Goal: Task Accomplishment & Management: Manage account settings

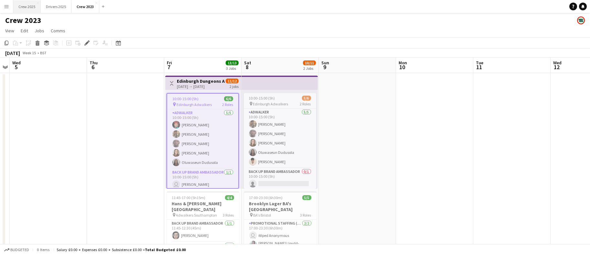
click at [25, 3] on button "Crew 2025 Close" at bounding box center [26, 6] width 27 height 13
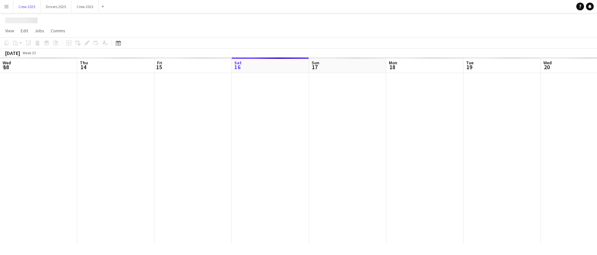
scroll to position [0, 154]
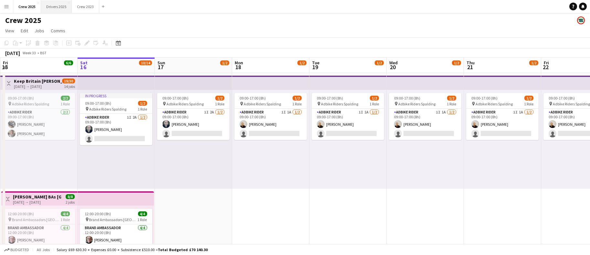
click at [63, 5] on button "Drivers 2025 Close" at bounding box center [56, 6] width 31 height 13
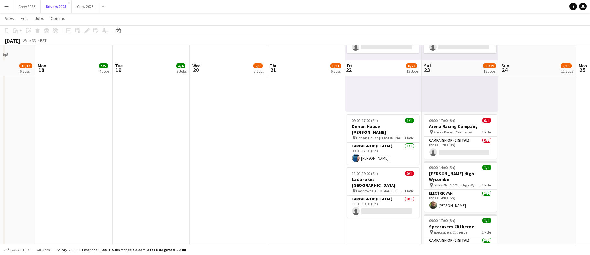
scroll to position [1372, 0]
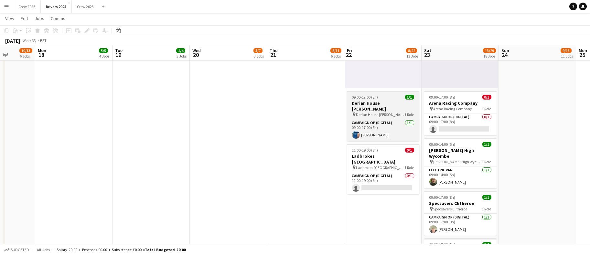
click at [374, 103] on h3 "Derian House [PERSON_NAME]" at bounding box center [383, 106] width 72 height 12
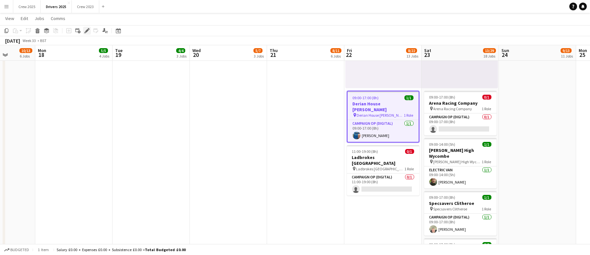
click at [89, 27] on div "Edit" at bounding box center [87, 31] width 8 height 8
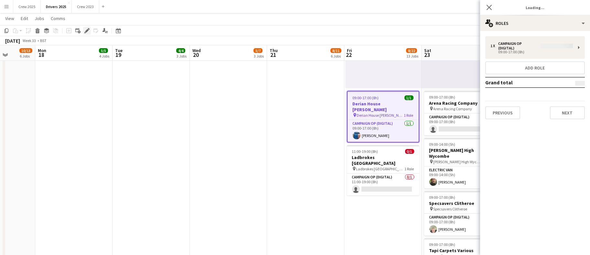
type input "**********"
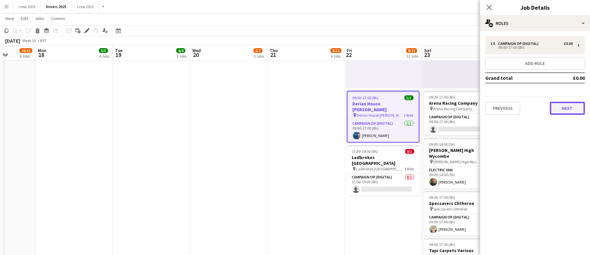
click at [555, 105] on button "Next" at bounding box center [567, 108] width 35 height 13
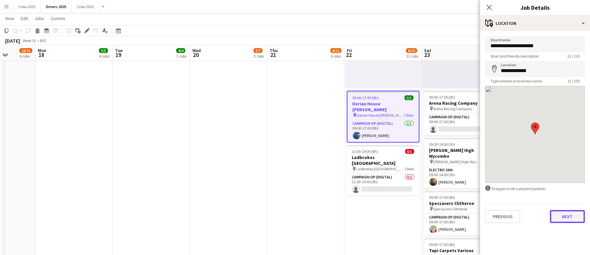
click at [555, 216] on button "Next" at bounding box center [567, 216] width 35 height 13
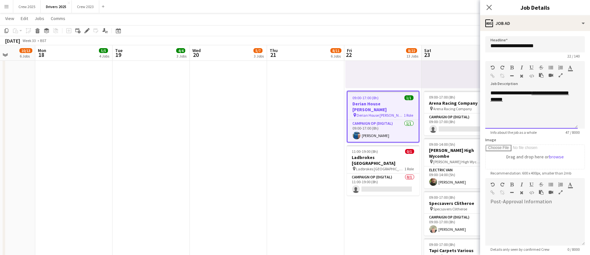
click at [555, 101] on div "**********" at bounding box center [531, 109] width 92 height 39
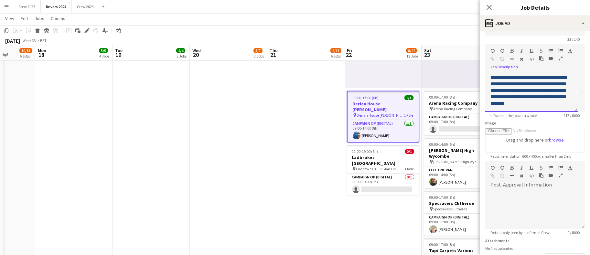
scroll to position [74, 0]
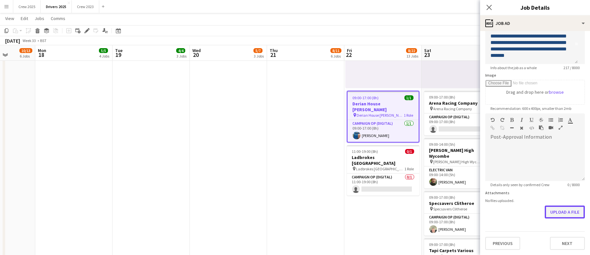
click at [551, 212] on button "Upload a file" at bounding box center [564, 211] width 40 height 13
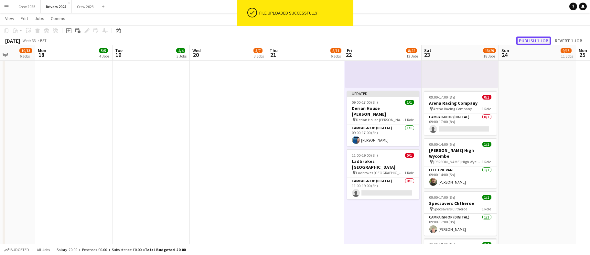
click at [529, 42] on button "Publish 1 job" at bounding box center [533, 41] width 35 height 8
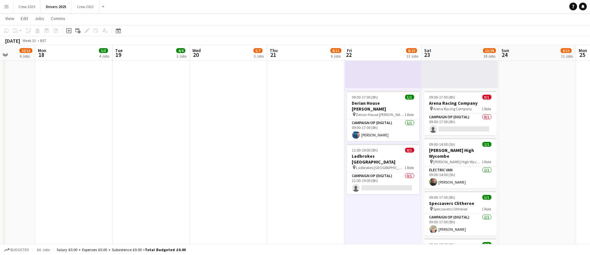
click at [5, 6] on app-icon "Menu" at bounding box center [6, 6] width 5 height 5
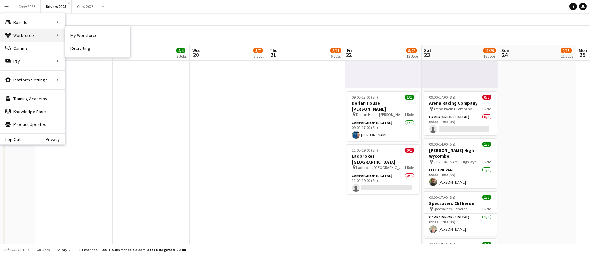
click at [20, 34] on div "Workforce Workforce" at bounding box center [32, 35] width 65 height 13
click at [73, 36] on link "My Workforce" at bounding box center [97, 35] width 65 height 13
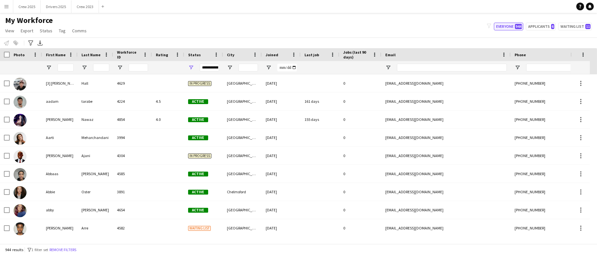
click at [509, 23] on button "Everyone 944" at bounding box center [508, 27] width 29 height 8
click at [60, 67] on input "First Name Filter Input" at bounding box center [66, 68] width 16 height 8
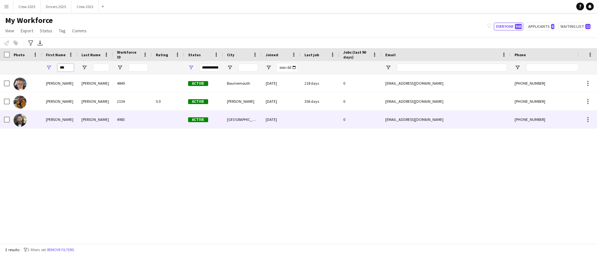
type input "***"
click at [62, 122] on div "[PERSON_NAME]" at bounding box center [60, 119] width 36 height 18
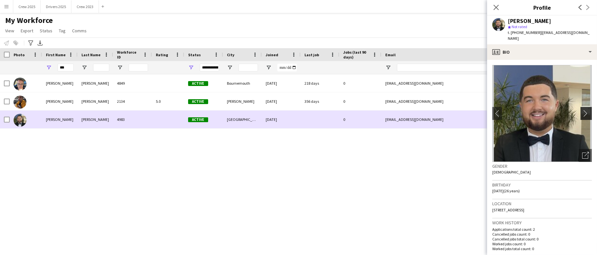
click at [555, 110] on app-icon "chevron-right" at bounding box center [587, 113] width 10 height 7
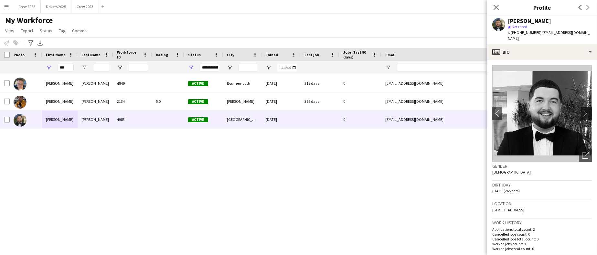
click at [555, 110] on app-icon "chevron-right" at bounding box center [587, 113] width 10 height 7
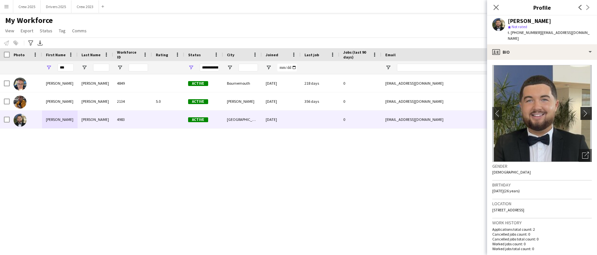
click at [555, 110] on app-icon "chevron-right" at bounding box center [587, 113] width 10 height 7
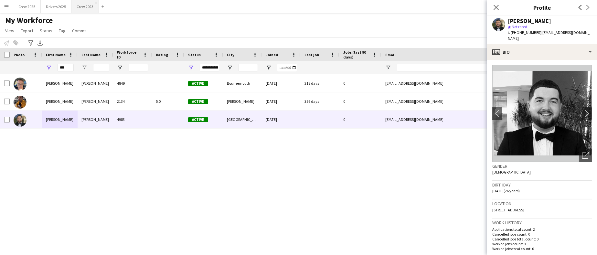
click at [92, 8] on button "Crew 2023 Close" at bounding box center [84, 6] width 27 height 13
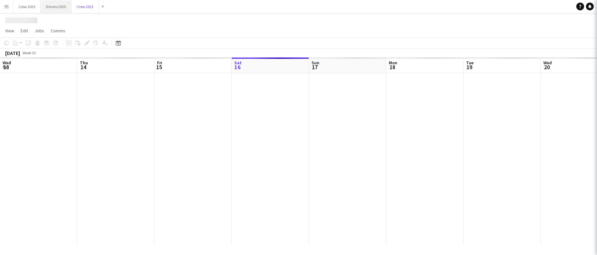
scroll to position [0, 154]
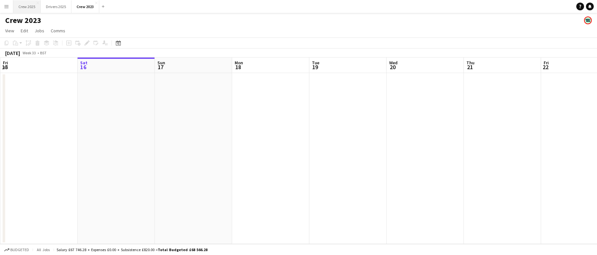
click at [37, 5] on button "Crew 2025 Close" at bounding box center [26, 6] width 27 height 13
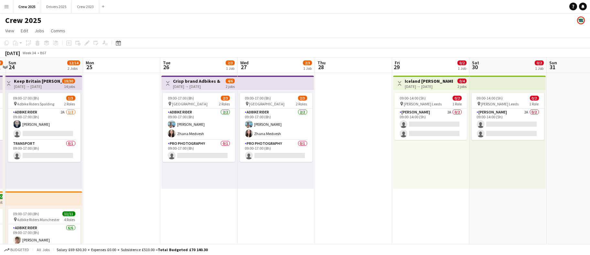
click at [177, 85] on div "[DATE] → [DATE]" at bounding box center [197, 86] width 48 height 5
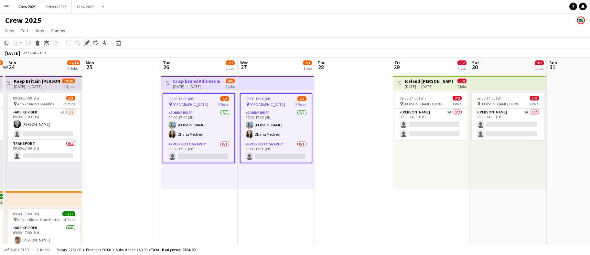
click at [84, 41] on icon "Edit" at bounding box center [86, 42] width 5 height 5
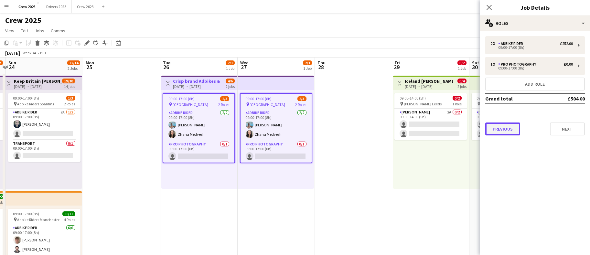
click at [501, 131] on button "Previous" at bounding box center [502, 128] width 35 height 13
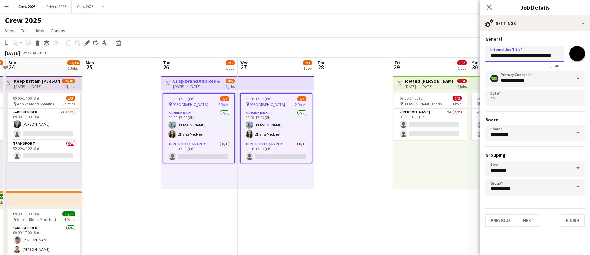
drag, startPoint x: 515, startPoint y: 55, endPoint x: 457, endPoint y: 55, distance: 57.5
click at [457, 55] on body "Menu Boards Boards Boards All jobs Status Workforce Workforce My Workforce Recr…" at bounding box center [295, 217] width 590 height 434
click at [521, 54] on input "**********" at bounding box center [524, 54] width 79 height 16
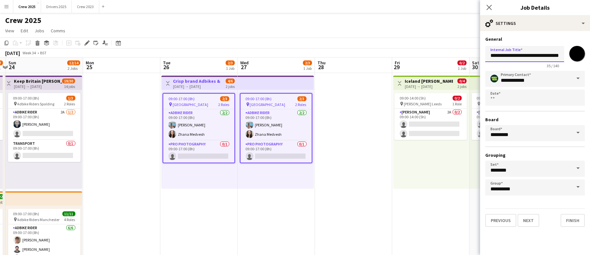
click at [555, 54] on input "**********" at bounding box center [524, 54] width 79 height 16
drag, startPoint x: 558, startPoint y: 54, endPoint x: 507, endPoint y: 60, distance: 51.1
click at [507, 60] on input "**********" at bounding box center [524, 54] width 79 height 16
paste input "**********"
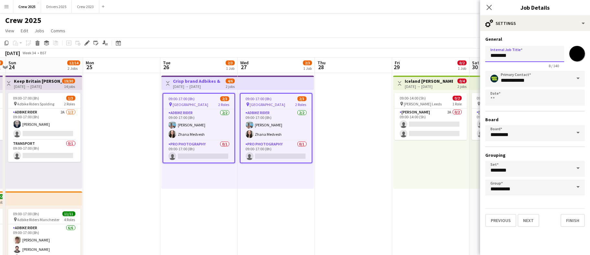
type input "**********"
click at [535, 215] on button "Next" at bounding box center [528, 220] width 22 height 13
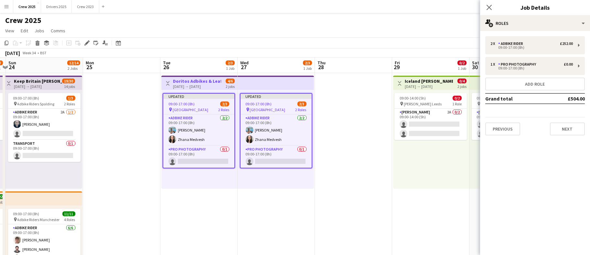
scroll to position [0, 0]
click at [555, 129] on button "Next" at bounding box center [567, 128] width 35 height 13
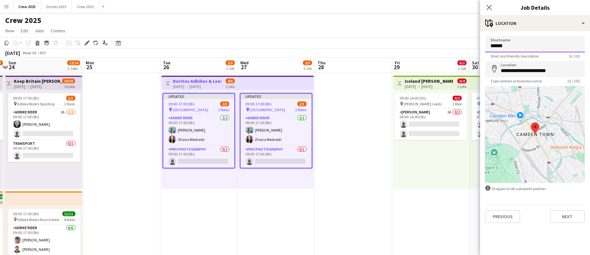
click at [549, 46] on input "******" at bounding box center [535, 44] width 100 height 16
type input "*"
paste input "**********"
type input "**********"
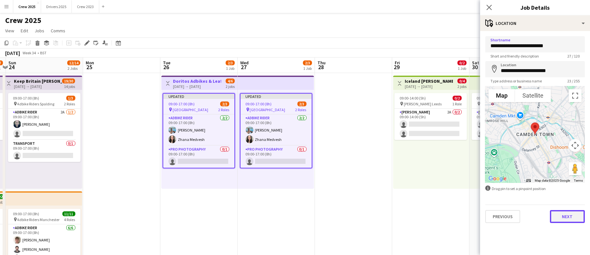
click at [555, 214] on button "Next" at bounding box center [567, 216] width 35 height 13
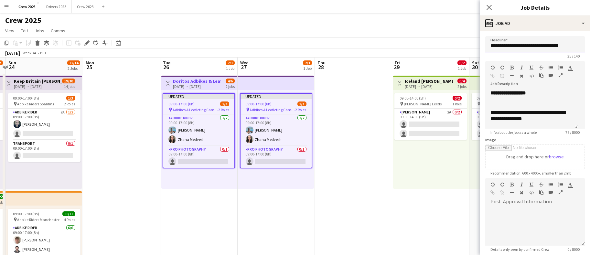
click at [509, 44] on input "**********" at bounding box center [535, 44] width 100 height 16
type input "**********"
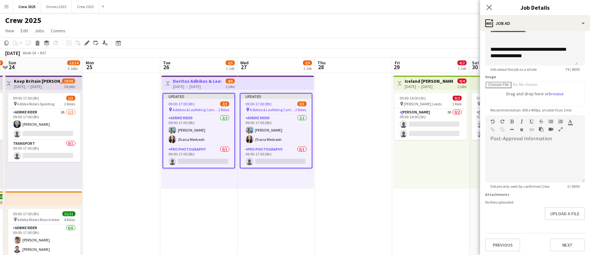
scroll to position [74, 0]
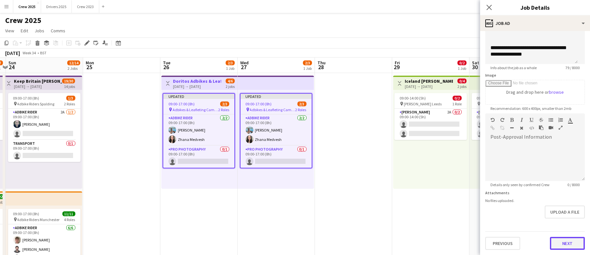
click at [555, 241] on button "Next" at bounding box center [567, 243] width 35 height 13
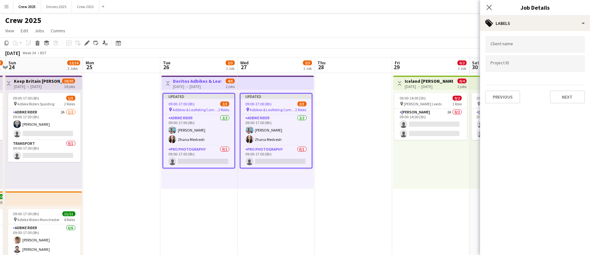
scroll to position [0, 0]
click at [359, 141] on app-date-cell at bounding box center [353, 248] width 77 height 350
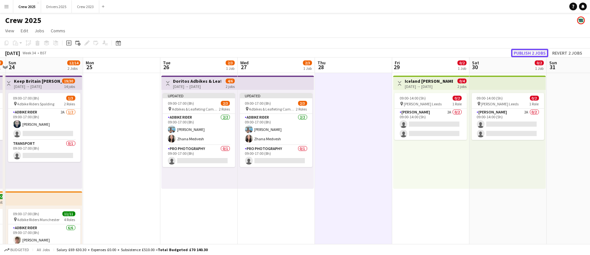
click at [530, 55] on button "Publish 2 jobs" at bounding box center [529, 53] width 37 height 8
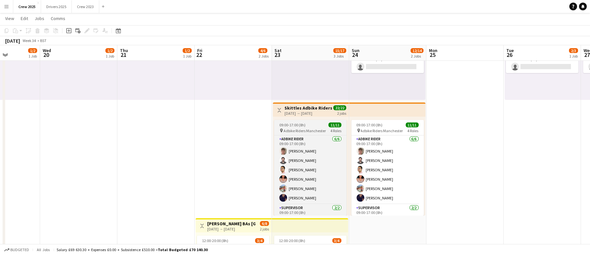
scroll to position [0, 190]
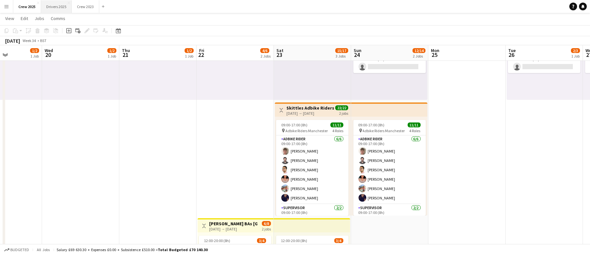
click at [57, 9] on button "Drivers 2025 Close" at bounding box center [56, 6] width 31 height 13
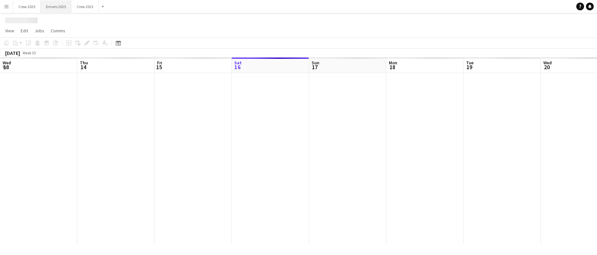
scroll to position [0, 154]
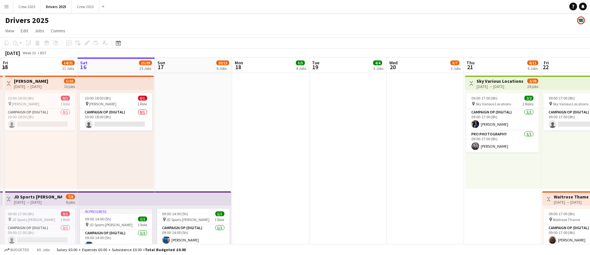
click at [0, 9] on button "Menu" at bounding box center [6, 6] width 13 height 13
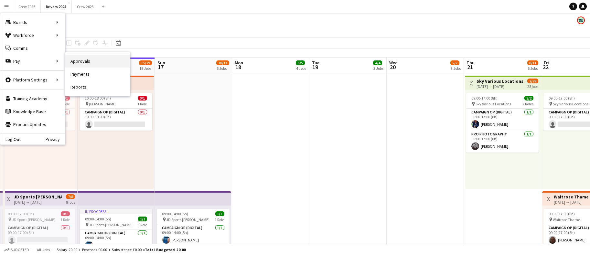
click at [70, 65] on link "Approvals" at bounding box center [97, 61] width 65 height 13
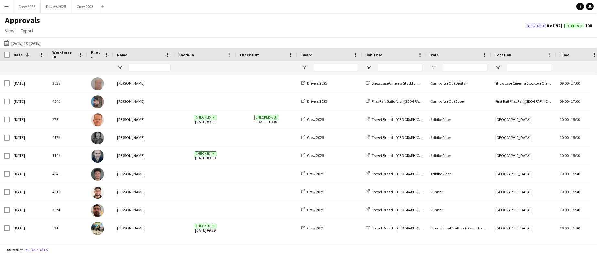
click at [5, 5] on app-icon "Menu" at bounding box center [6, 6] width 5 height 5
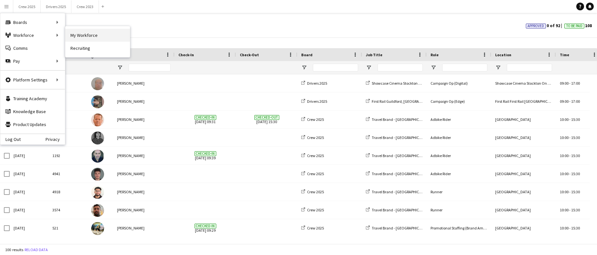
click at [81, 40] on link "My Workforce" at bounding box center [97, 35] width 65 height 13
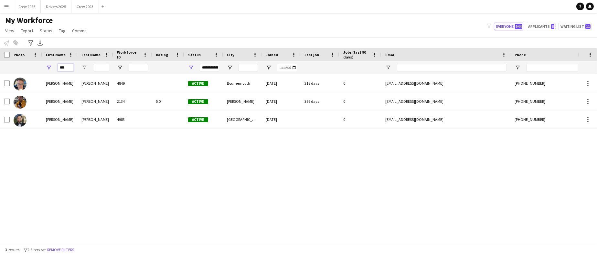
drag, startPoint x: 69, startPoint y: 66, endPoint x: 0, endPoint y: 60, distance: 69.7
click at [0, 60] on div "Workforce Details Photo First Name Age" at bounding box center [350, 61] width 700 height 26
type input "****"
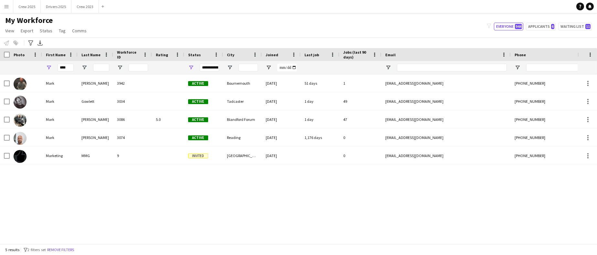
click at [102, 125] on div "[PERSON_NAME]" at bounding box center [96, 119] width 36 height 18
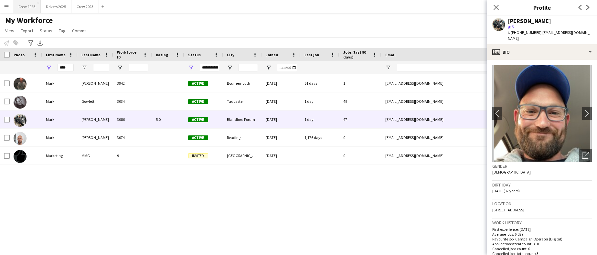
click at [24, 5] on button "Crew 2025 Close" at bounding box center [26, 6] width 27 height 13
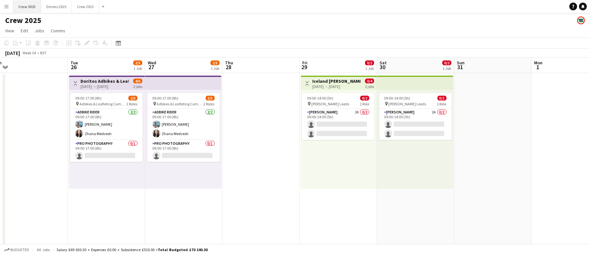
scroll to position [0, 132]
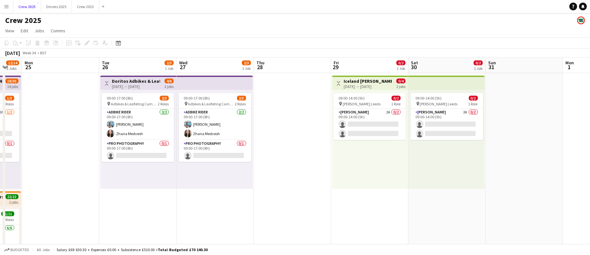
click at [134, 84] on div "[DATE] → [DATE]" at bounding box center [136, 86] width 48 height 5
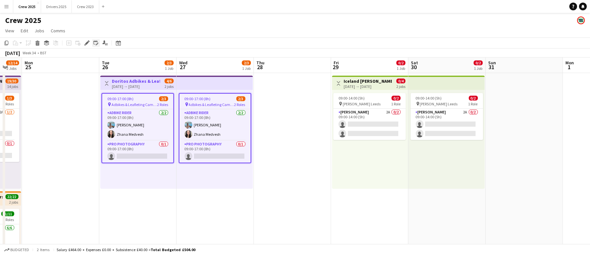
click at [94, 41] on icon at bounding box center [95, 42] width 5 height 5
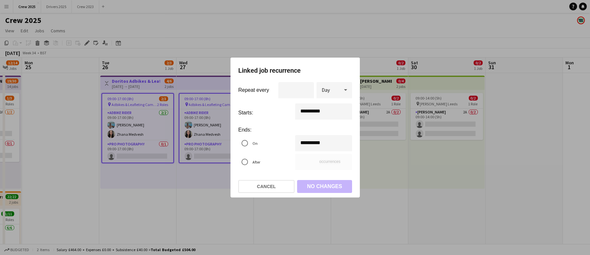
click at [164, 204] on div at bounding box center [295, 127] width 590 height 255
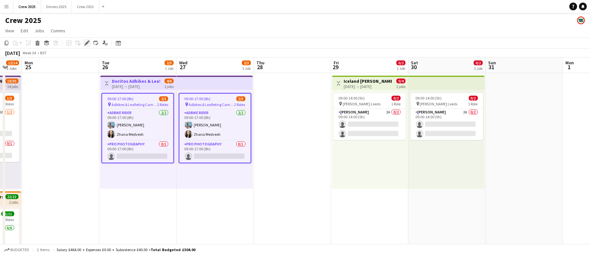
click at [86, 45] on icon "Edit" at bounding box center [86, 42] width 5 height 5
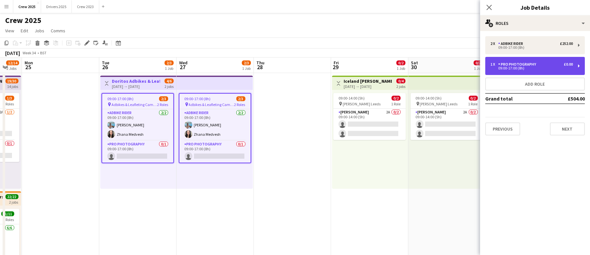
click at [533, 65] on div "Pro Photography" at bounding box center [518, 64] width 40 height 5
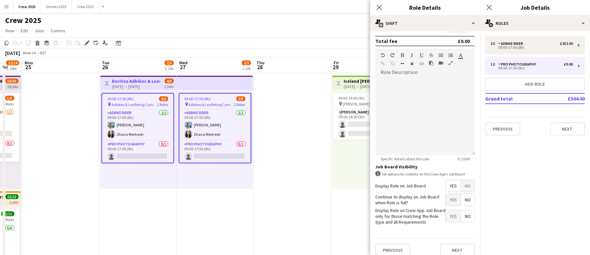
click at [465, 190] on span "No" at bounding box center [468, 186] width 14 height 12
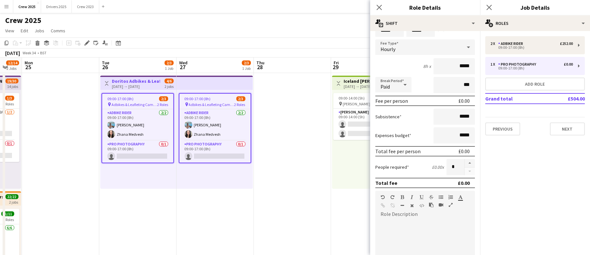
scroll to position [0, 0]
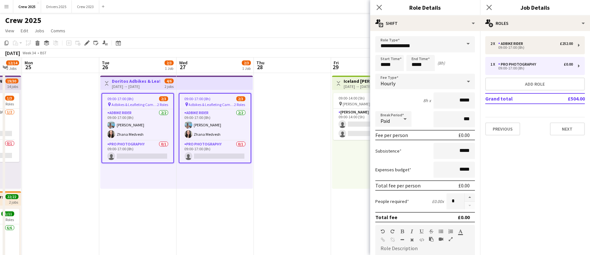
click at [464, 78] on icon at bounding box center [468, 81] width 8 height 13
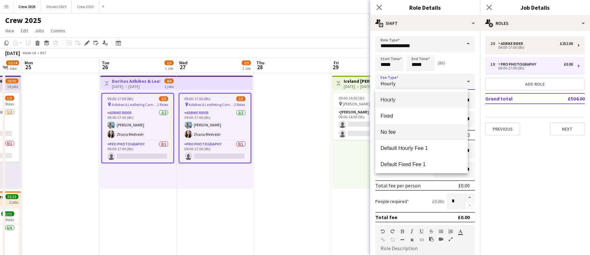
click at [415, 131] on span "No fee" at bounding box center [421, 132] width 82 height 6
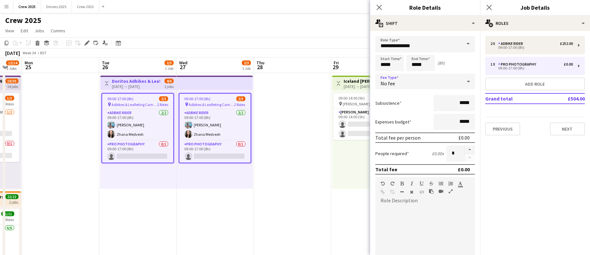
click at [286, 166] on app-date-cell at bounding box center [292, 248] width 77 height 350
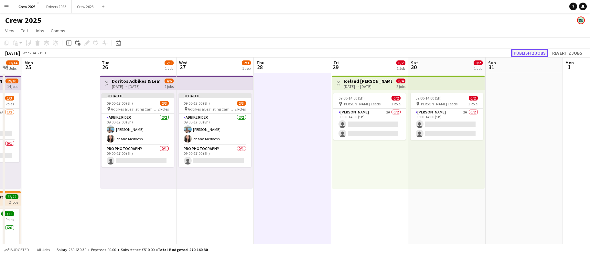
click at [527, 55] on button "Publish 2 jobs" at bounding box center [529, 53] width 37 height 8
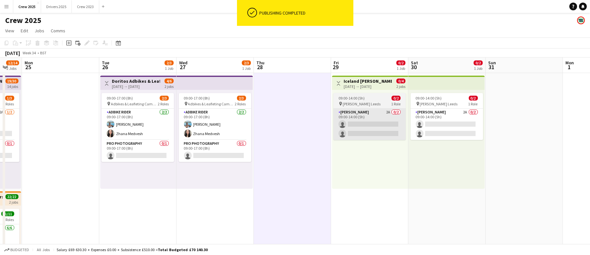
click at [371, 121] on app-card-role "[PERSON_NAME] 2A 0/2 09:00-14:00 (5h) single-neutral-actions single-neutral-act…" at bounding box center [369, 124] width 72 height 31
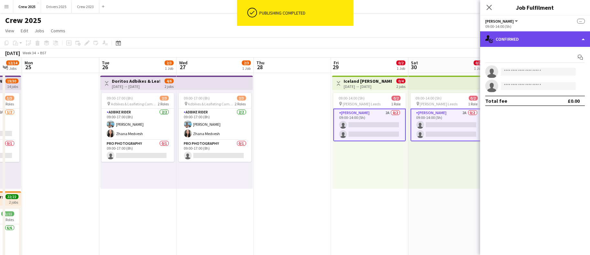
click at [542, 40] on div "single-neutral-actions-check-2 Confirmed" at bounding box center [535, 39] width 110 height 16
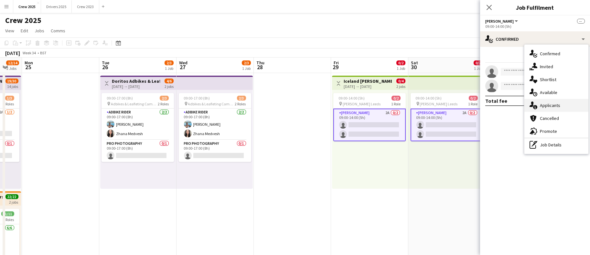
click at [555, 104] on div "single-neutral-actions-information Applicants" at bounding box center [556, 105] width 64 height 13
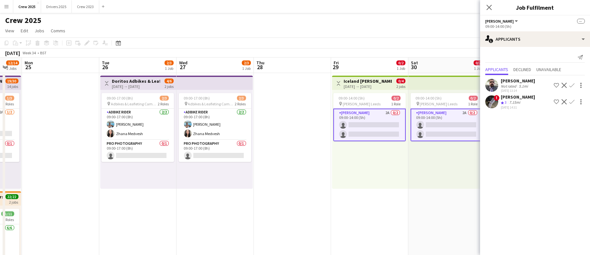
click at [522, 84] on div "5.1mi" at bounding box center [523, 86] width 12 height 5
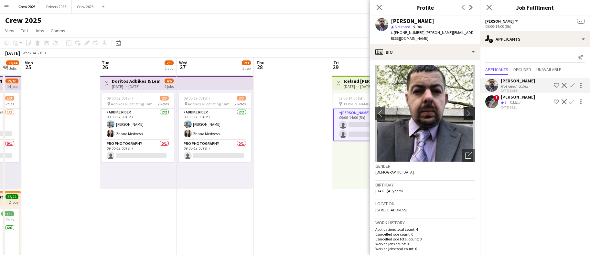
click at [463, 112] on button "chevron-right" at bounding box center [469, 113] width 13 height 13
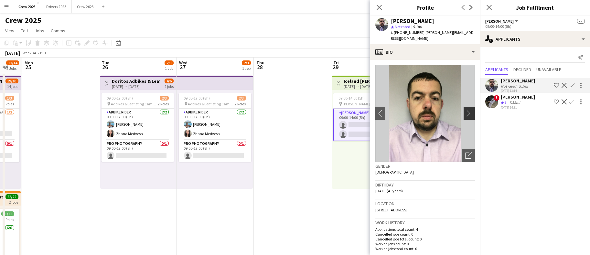
click at [465, 114] on app-icon "chevron-right" at bounding box center [470, 113] width 10 height 7
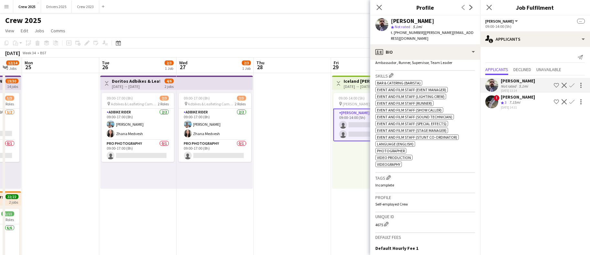
scroll to position [356, 0]
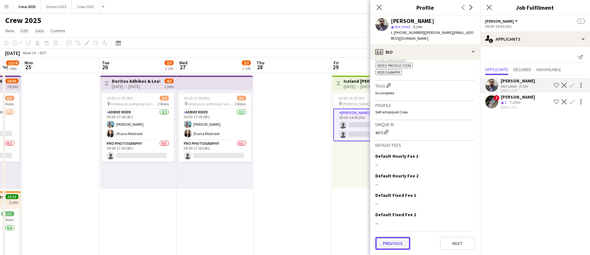
click at [395, 241] on button "Previous" at bounding box center [392, 243] width 35 height 13
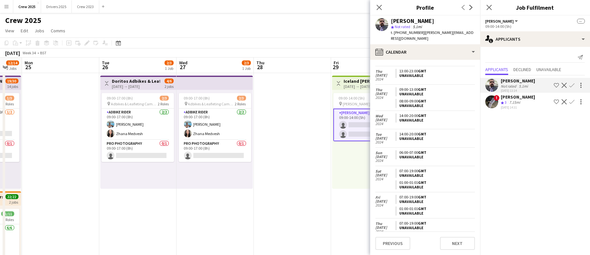
scroll to position [802, 0]
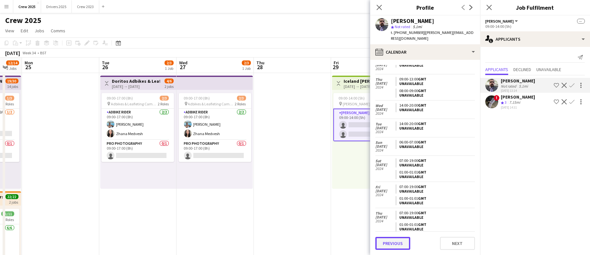
click at [392, 244] on button "Previous" at bounding box center [392, 243] width 35 height 13
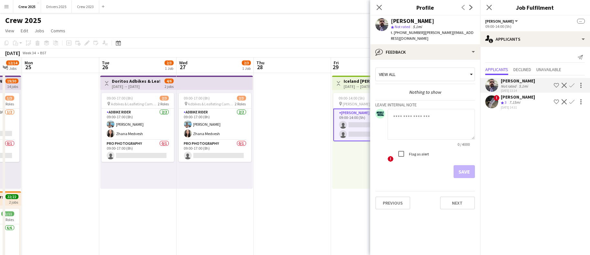
click at [520, 102] on div "7.15mi" at bounding box center [515, 102] width 14 height 5
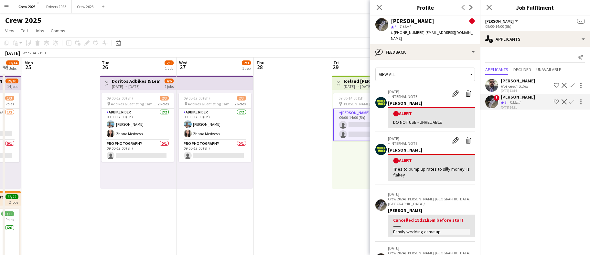
click at [311, 191] on app-date-cell at bounding box center [292, 248] width 77 height 350
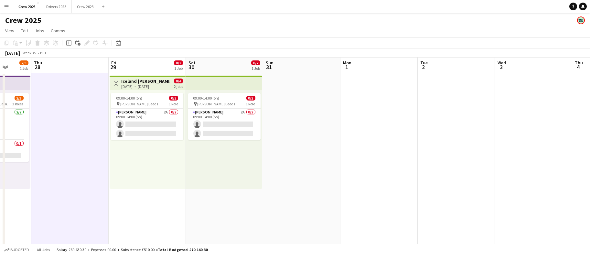
scroll to position [0, 216]
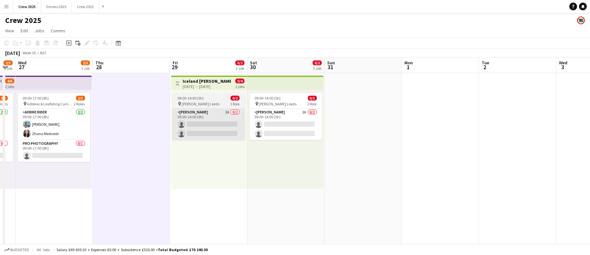
click at [207, 131] on app-card-role "[PERSON_NAME] 2A 0/2 09:00-14:00 (5h) single-neutral-actions single-neutral-act…" at bounding box center [208, 124] width 72 height 31
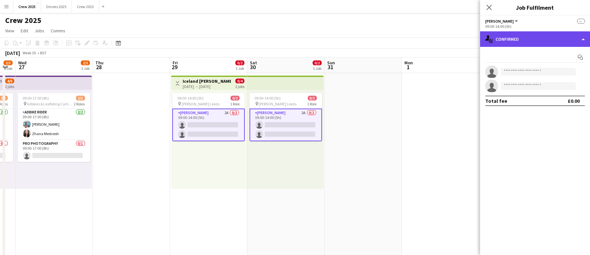
click at [555, 44] on div "single-neutral-actions-check-2 Confirmed" at bounding box center [535, 39] width 110 height 16
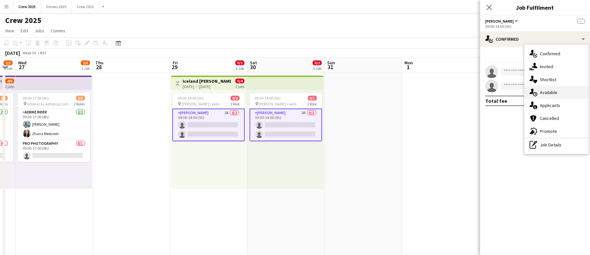
click at [555, 92] on div "single-neutral-actions-upload Available" at bounding box center [556, 92] width 64 height 13
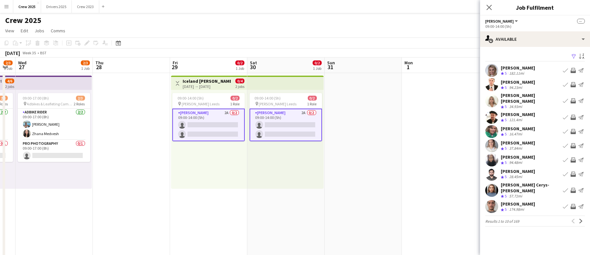
click at [555, 59] on button "Filter" at bounding box center [573, 57] width 8 height 8
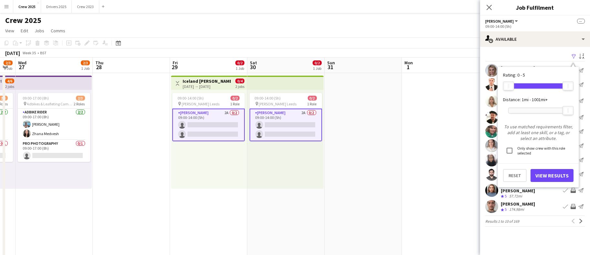
click at [532, 112] on div at bounding box center [537, 110] width 59 height 5
click at [555, 175] on button "View Results" at bounding box center [551, 175] width 43 height 13
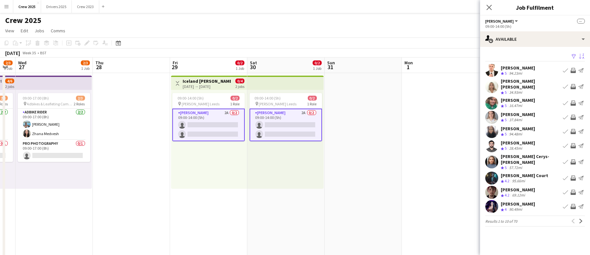
click at [555, 55] on app-icon "Sort asc" at bounding box center [581, 57] width 5 height 6
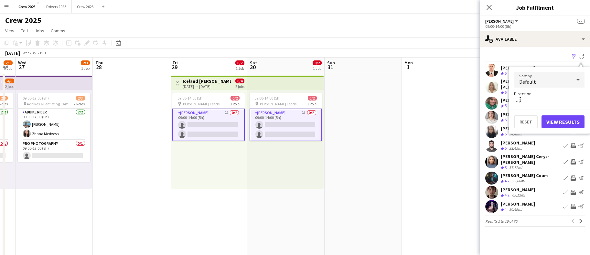
click at [553, 80] on div "Default" at bounding box center [543, 80] width 58 height 16
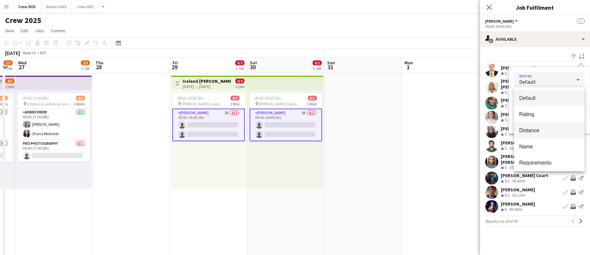
click at [540, 127] on mat-option "Distance" at bounding box center [549, 130] width 70 height 16
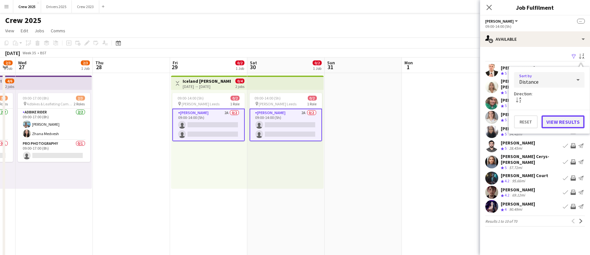
click at [555, 124] on button "View Results" at bounding box center [562, 121] width 43 height 13
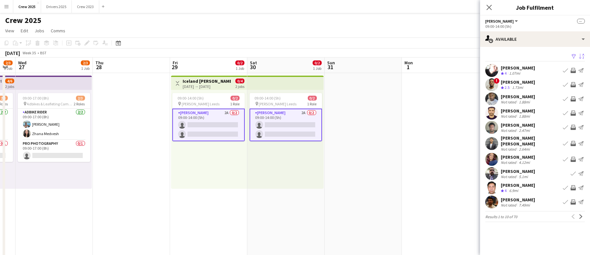
click at [514, 110] on div "[PERSON_NAME]" at bounding box center [517, 111] width 34 height 6
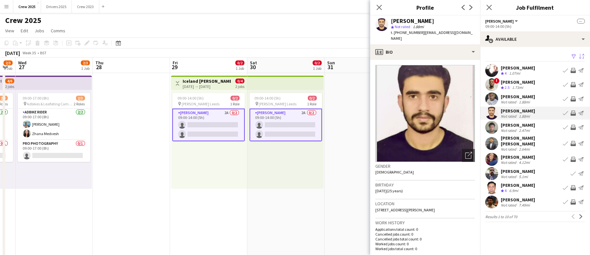
click at [519, 188] on div "6.9mi" at bounding box center [514, 190] width 12 height 5
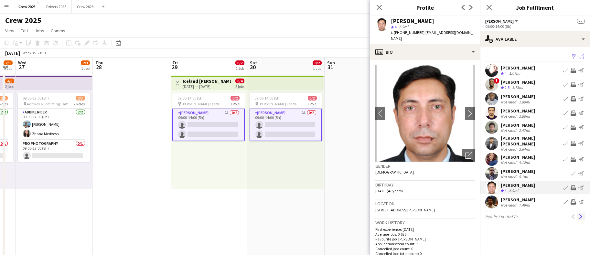
click at [555, 213] on button "Next" at bounding box center [581, 217] width 8 height 8
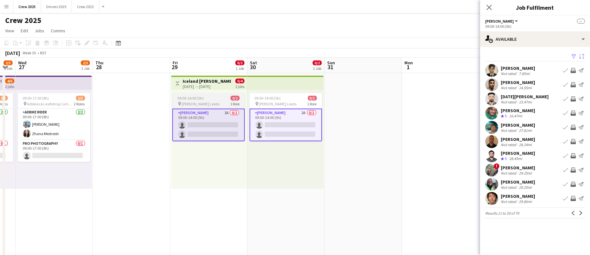
click at [205, 127] on app-card-role "[PERSON_NAME] 2A 0/2 09:00-14:00 (5h) single-neutral-actions single-neutral-act…" at bounding box center [208, 125] width 72 height 33
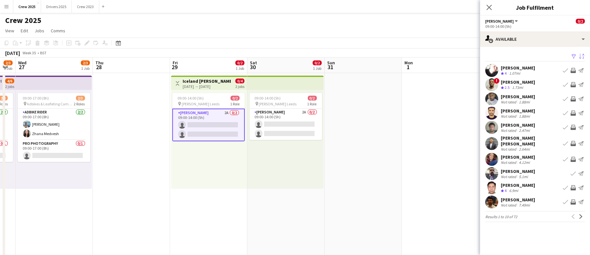
click at [379, 113] on app-date-cell at bounding box center [362, 248] width 77 height 350
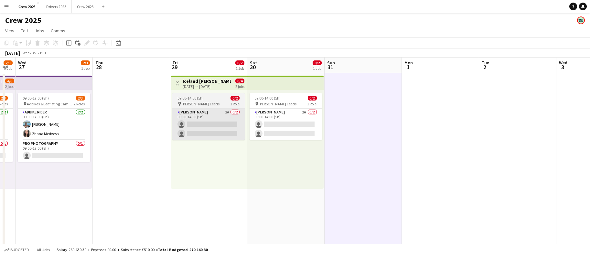
click at [216, 130] on app-card-role "[PERSON_NAME] 2A 0/2 09:00-14:00 (5h) single-neutral-actions single-neutral-act…" at bounding box center [208, 124] width 72 height 31
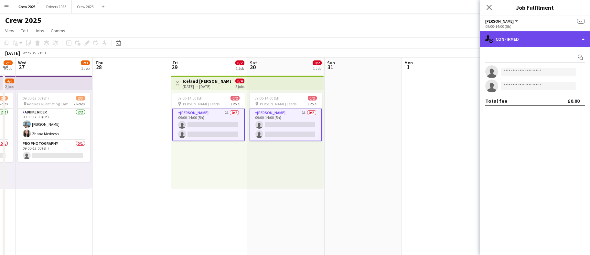
click at [540, 38] on div "single-neutral-actions-check-2 Confirmed" at bounding box center [535, 39] width 110 height 16
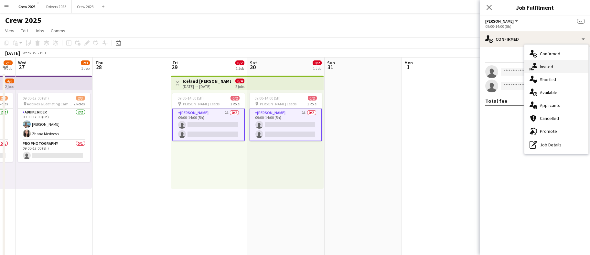
click at [555, 67] on div "single-neutral-actions-share-1 Invited" at bounding box center [556, 66] width 64 height 13
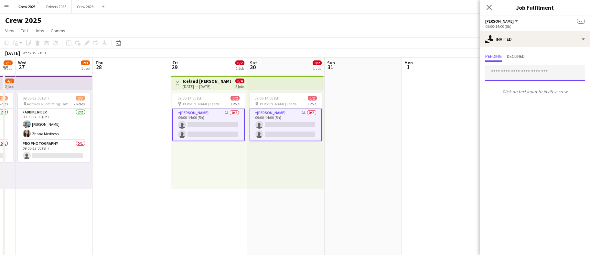
click at [515, 73] on input "text" at bounding box center [535, 73] width 100 height 16
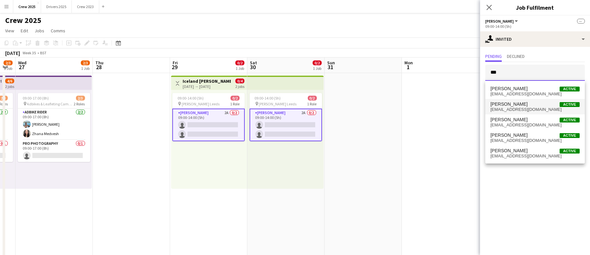
type input "***"
click at [545, 103] on span "[PERSON_NAME] Active" at bounding box center [534, 103] width 89 height 5
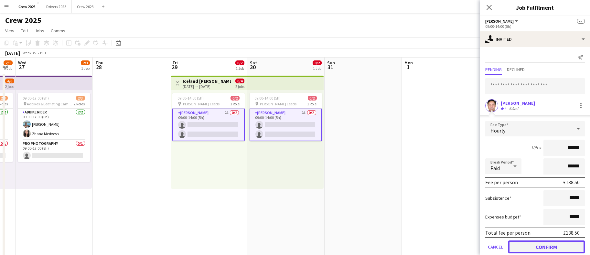
click at [555, 242] on button "Confirm" at bounding box center [546, 246] width 77 height 13
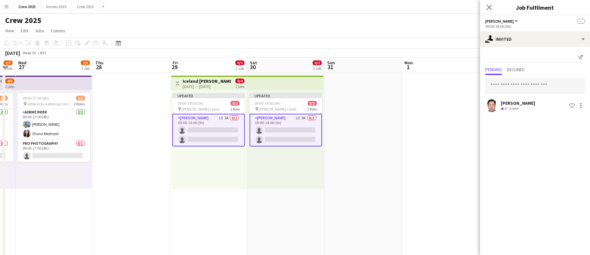
click at [447, 115] on app-date-cell at bounding box center [440, 248] width 77 height 350
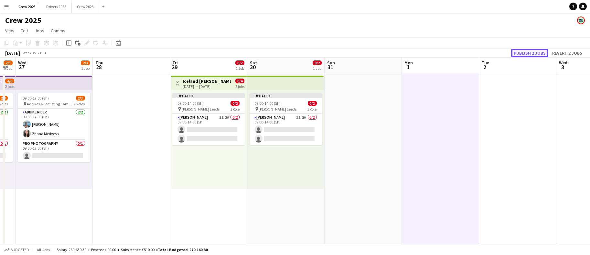
click at [530, 51] on button "Publish 2 jobs" at bounding box center [529, 53] width 37 height 8
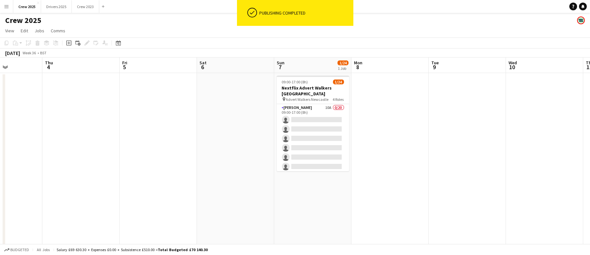
scroll to position [0, 271]
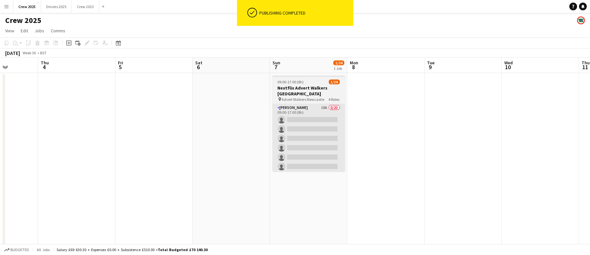
click at [314, 140] on app-card-role "[PERSON_NAME] 10A 0/20 09:00-17:00 (8h) single-neutral-actions single-neutral-a…" at bounding box center [308, 204] width 72 height 200
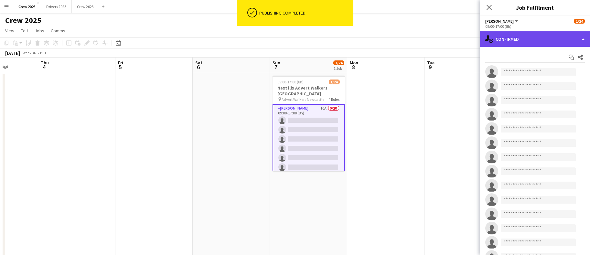
click at [542, 40] on div "single-neutral-actions-check-2 Confirmed" at bounding box center [535, 39] width 110 height 16
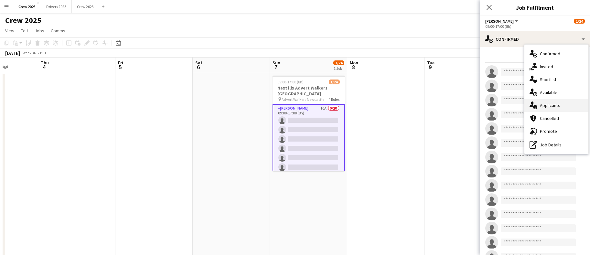
click at [555, 105] on div "single-neutral-actions-information Applicants" at bounding box center [556, 105] width 64 height 13
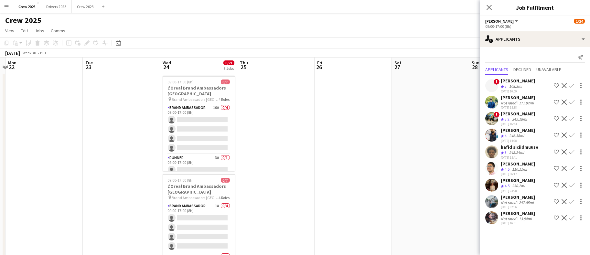
scroll to position [0, 229]
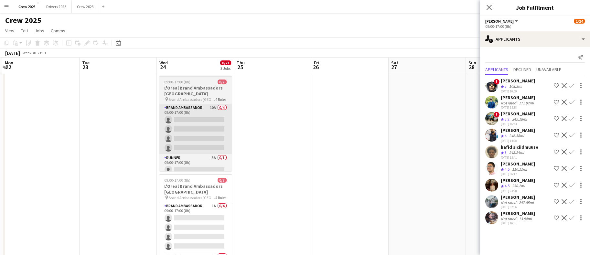
click at [191, 129] on app-card-role "Brand Ambassador 10A 0/4 09:00-17:00 (8h) single-neutral-actions single-neutral…" at bounding box center [195, 129] width 72 height 50
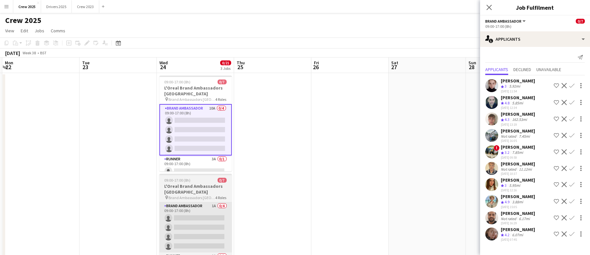
click at [182, 226] on app-card-role "Brand Ambassador 1A 0/4 09:00-17:00 (8h) single-neutral-actions single-neutral-…" at bounding box center [195, 227] width 72 height 50
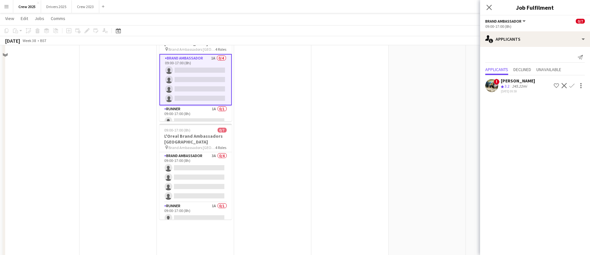
scroll to position [152, 0]
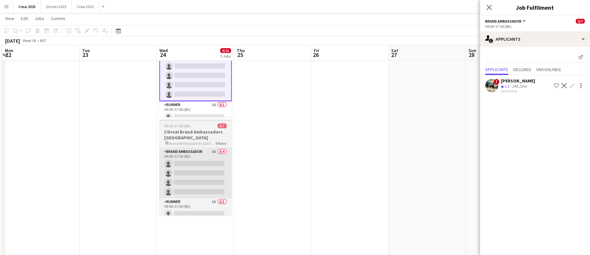
click at [201, 178] on app-card-role "Brand Ambassador 3A 0/4 09:00-17:00 (8h) single-neutral-actions single-neutral-…" at bounding box center [195, 173] width 72 height 50
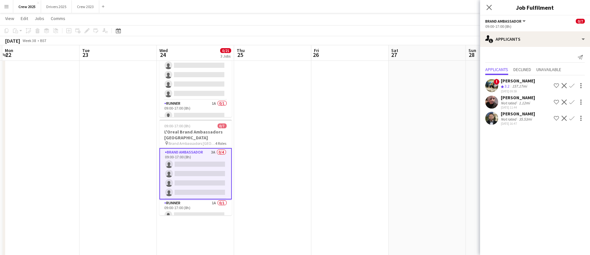
click at [555, 116] on app-icon "Confirm" at bounding box center [571, 118] width 5 height 5
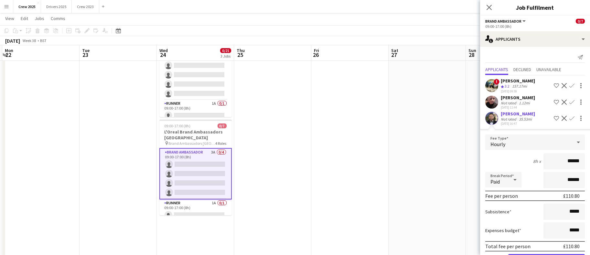
scroll to position [23, 0]
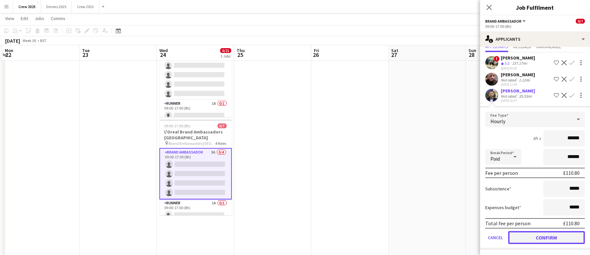
click at [554, 235] on button "Confirm" at bounding box center [546, 237] width 77 height 13
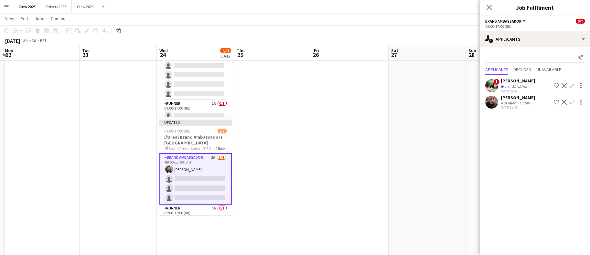
scroll to position [0, 0]
click at [532, 99] on div "[PERSON_NAME]" at bounding box center [517, 98] width 34 height 6
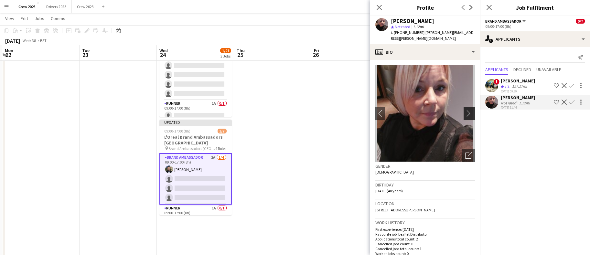
click at [463, 114] on button "chevron-right" at bounding box center [469, 113] width 13 height 13
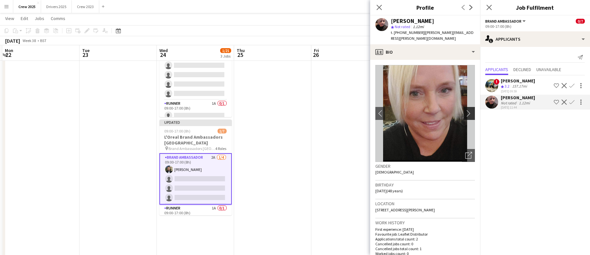
click at [465, 113] on app-icon "chevron-right" at bounding box center [470, 113] width 10 height 7
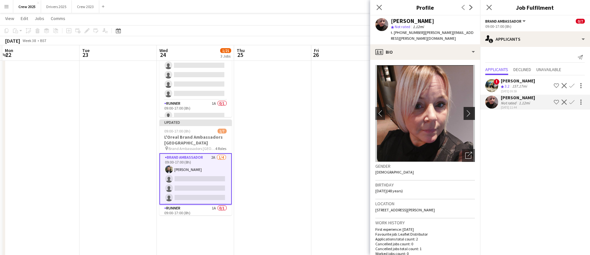
click at [465, 111] on app-icon "chevron-right" at bounding box center [470, 113] width 10 height 7
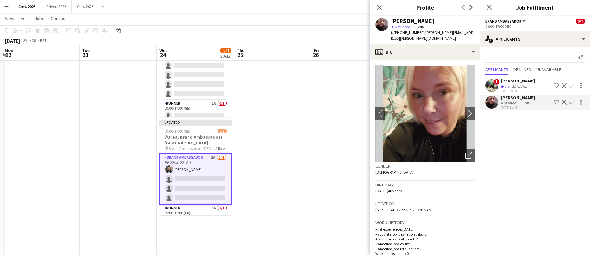
click at [555, 100] on app-icon "Confirm" at bounding box center [571, 102] width 5 height 5
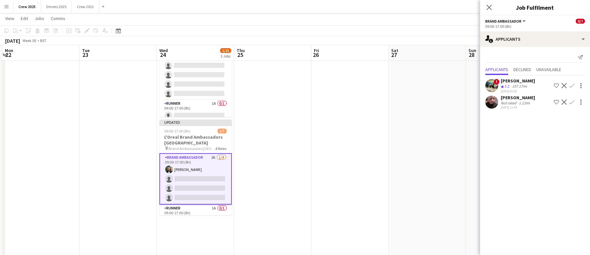
click at [555, 100] on app-icon "Confirm" at bounding box center [571, 102] width 5 height 5
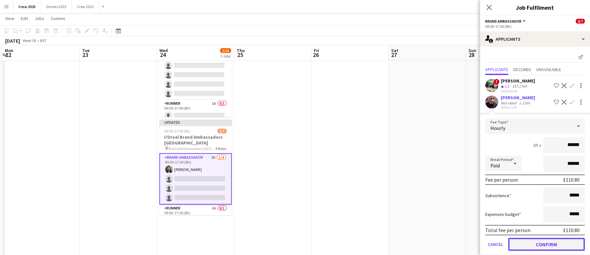
click at [542, 245] on button "Confirm" at bounding box center [546, 244] width 77 height 13
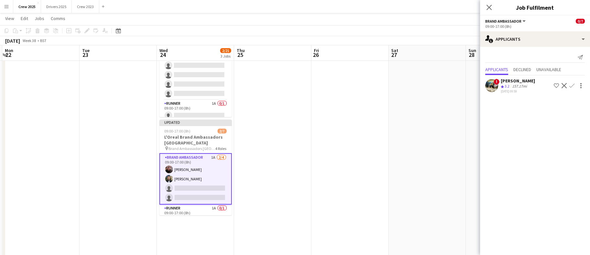
click at [389, 113] on app-date-cell at bounding box center [426, 96] width 77 height 350
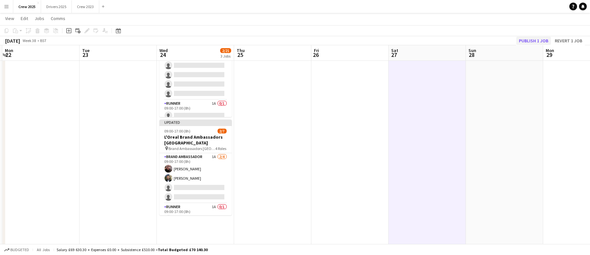
click at [532, 38] on button "Publish 1 job" at bounding box center [533, 41] width 35 height 8
